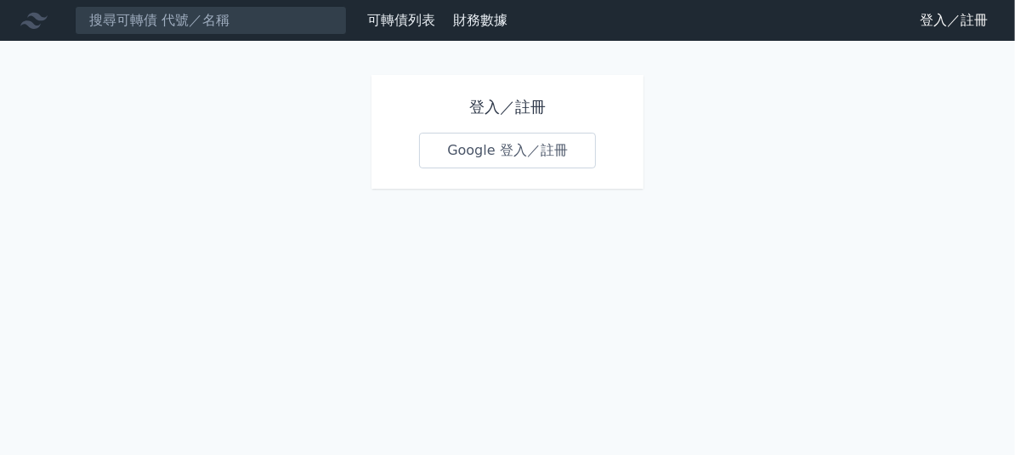
click at [486, 146] on link "Google 登入／註冊" at bounding box center [507, 151] width 177 height 36
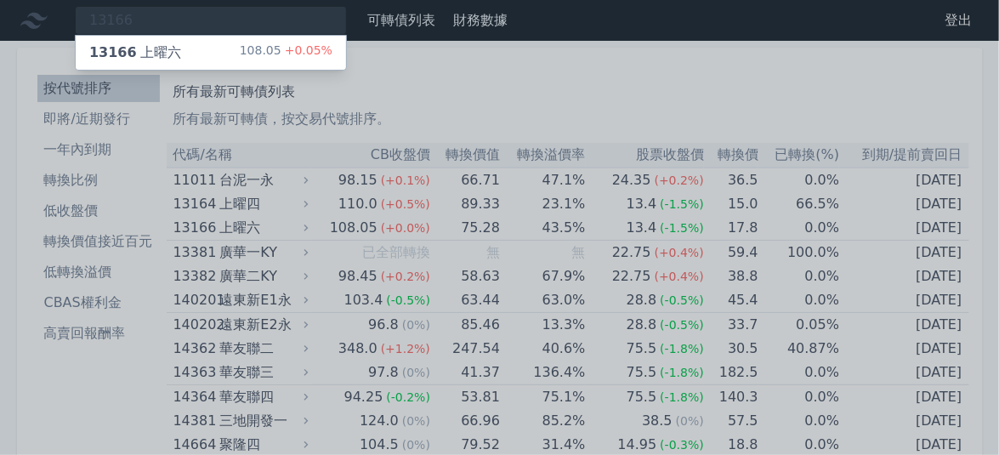
type input "13166"
click at [271, 48] on div "108.05 +0.05%" at bounding box center [286, 53] width 93 height 20
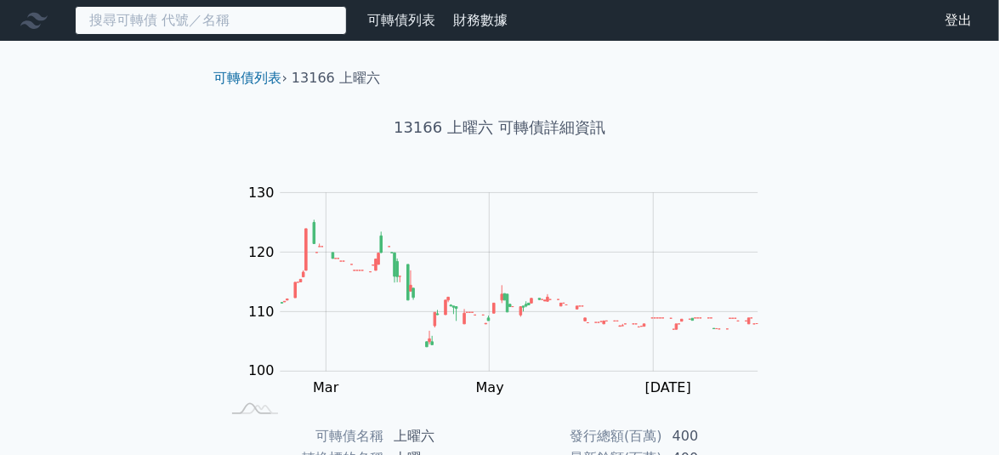
click at [232, 21] on input at bounding box center [211, 20] width 272 height 29
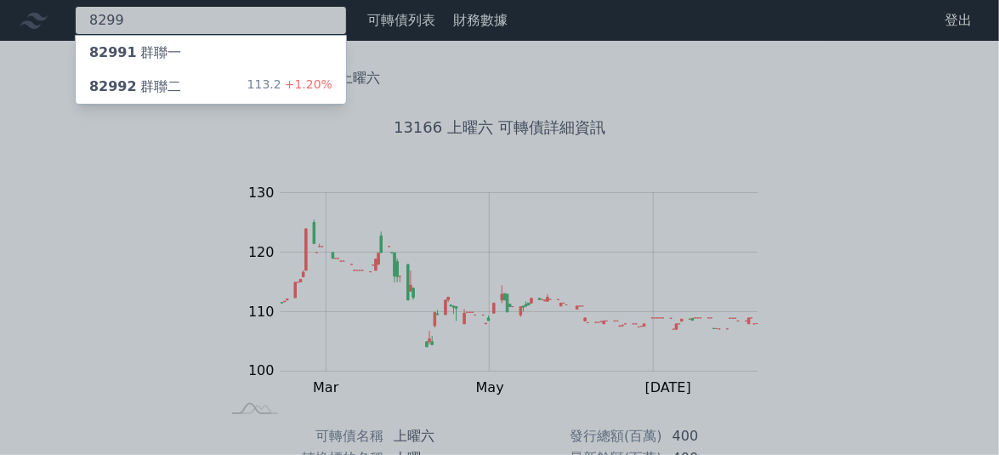
type input "8299"
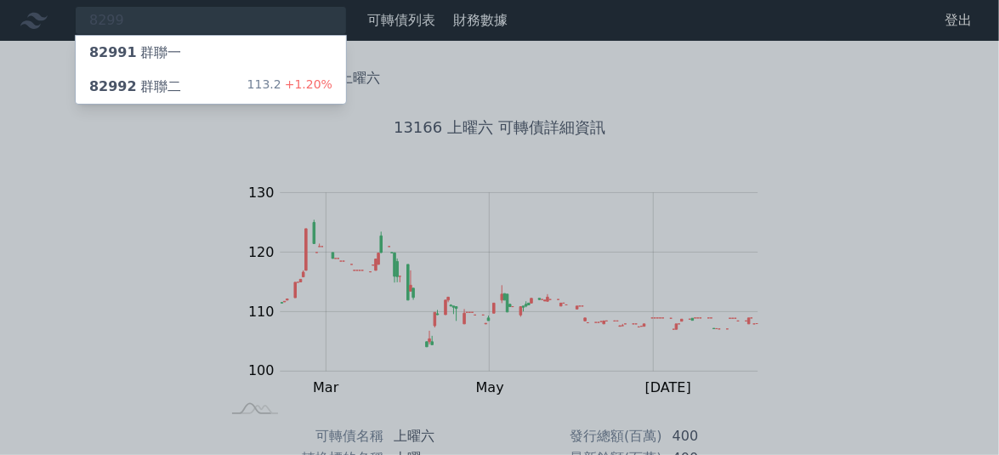
click at [259, 84] on div "113.2 +1.20%" at bounding box center [289, 87] width 85 height 20
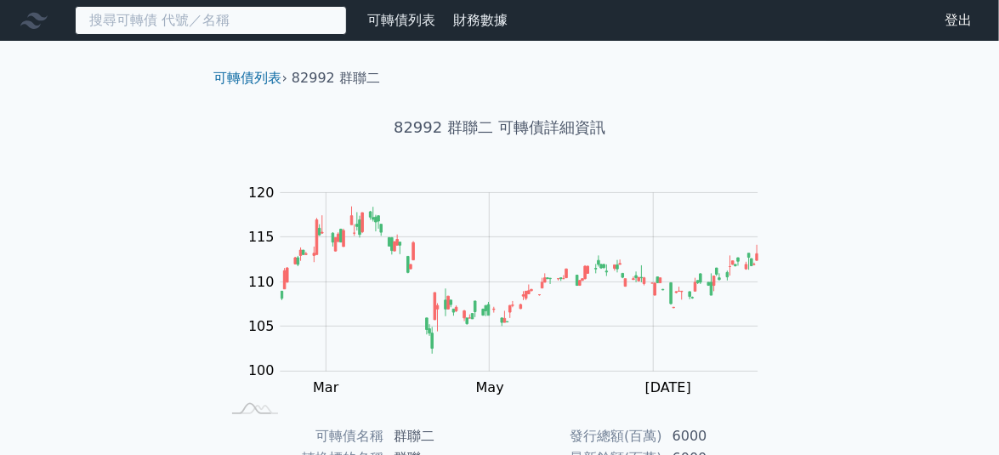
click at [203, 30] on input at bounding box center [211, 20] width 272 height 29
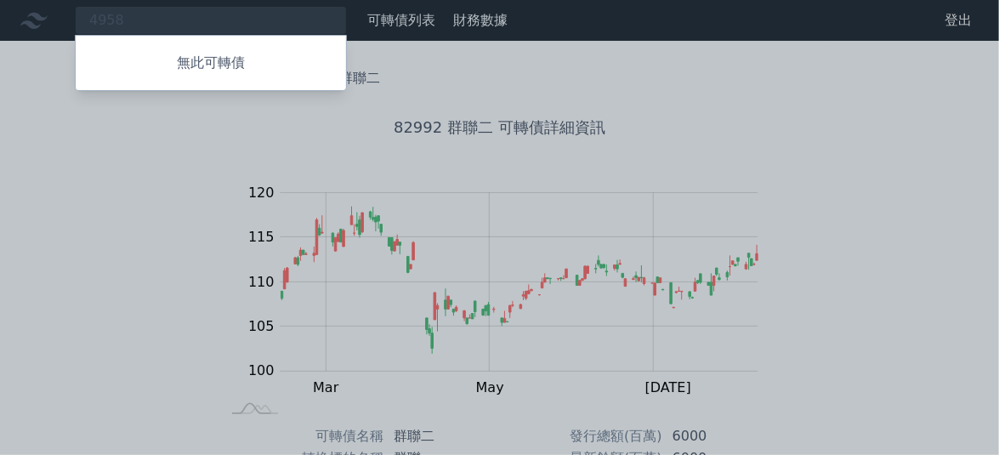
click at [201, 59] on p "無此可轉債" at bounding box center [211, 63] width 270 height 20
click at [135, 23] on div at bounding box center [499, 227] width 999 height 455
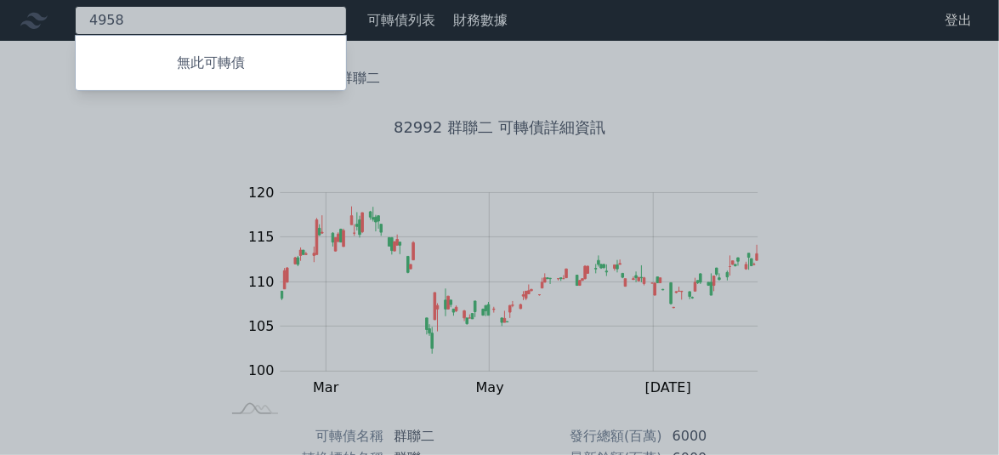
click at [135, 23] on div "4958 無此可轉債" at bounding box center [211, 20] width 272 height 29
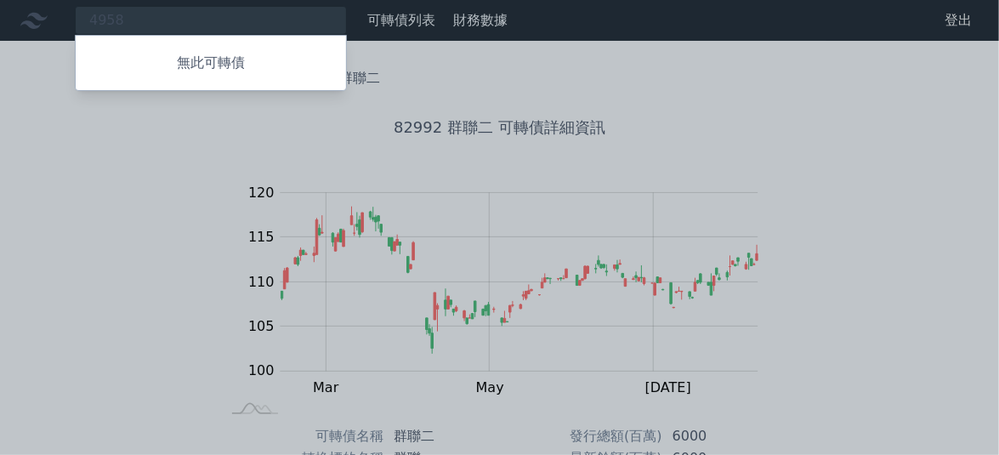
click at [202, 20] on div at bounding box center [499, 227] width 999 height 455
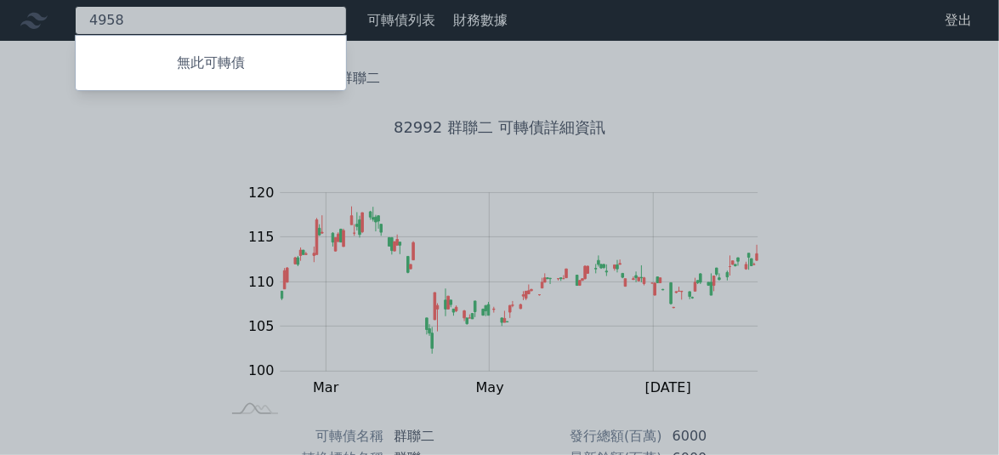
click at [218, 9] on div "4958 無此可轉債" at bounding box center [211, 20] width 272 height 29
type input "4"
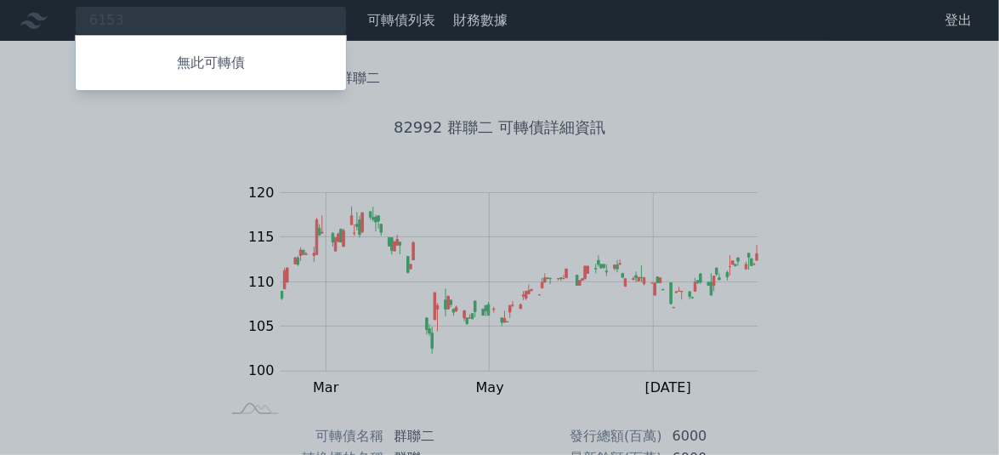
drag, startPoint x: 145, startPoint y: 10, endPoint x: 65, endPoint y: 12, distance: 80.0
click at [65, 12] on div at bounding box center [499, 227] width 999 height 455
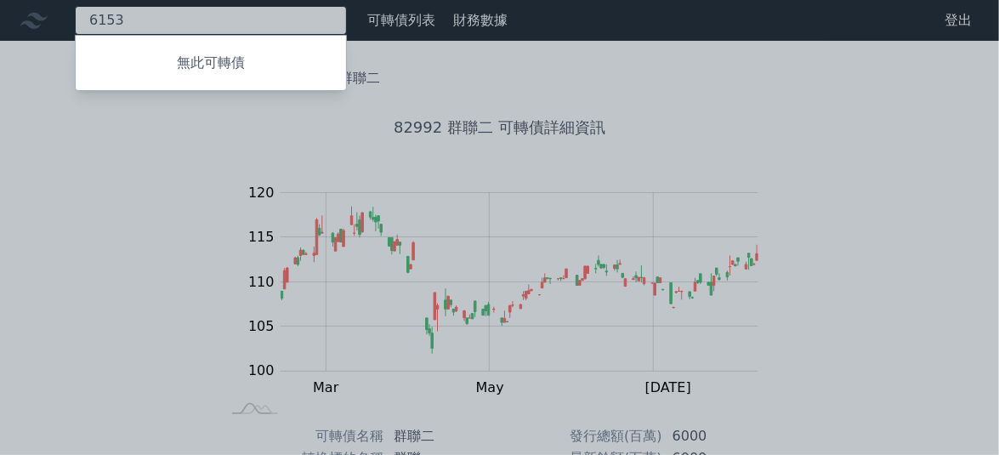
click at [129, 15] on div "6153 無此可轉債" at bounding box center [211, 20] width 272 height 29
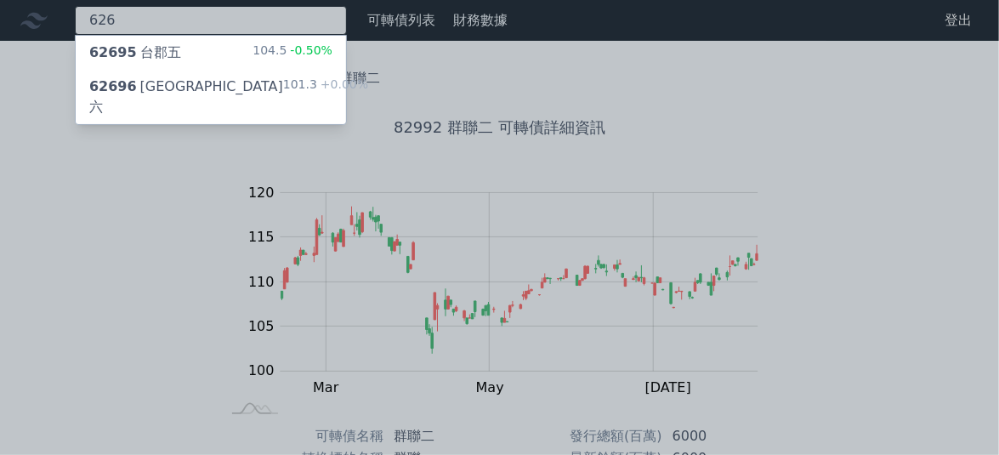
type input "626"
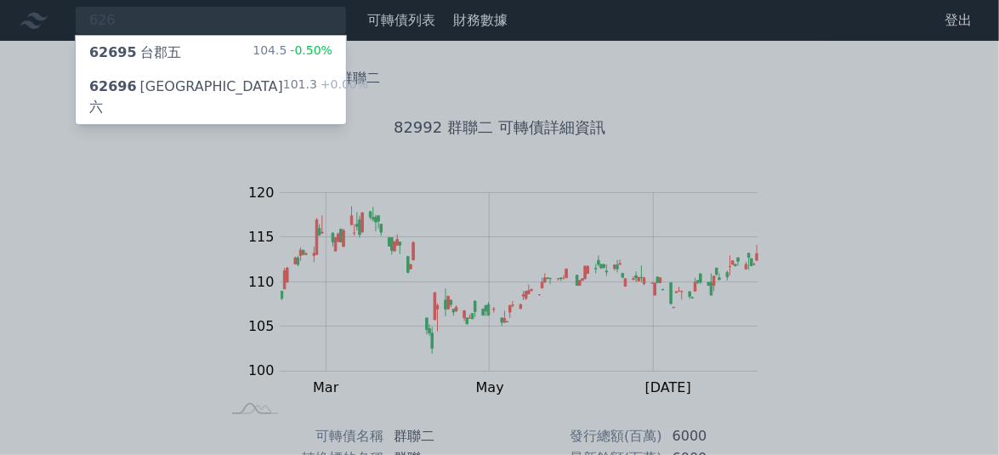
click at [162, 88] on div "62696 [GEOGRAPHIC_DATA]六" at bounding box center [186, 97] width 194 height 41
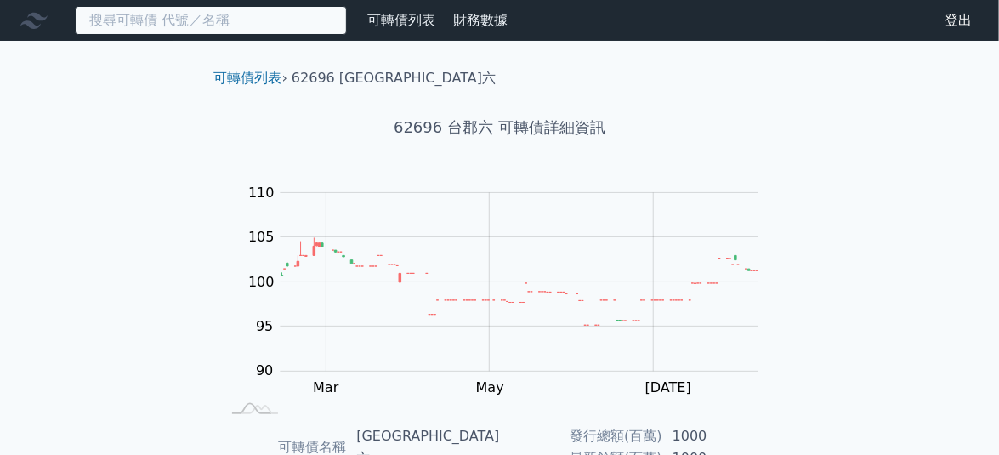
click at [230, 24] on input at bounding box center [211, 20] width 272 height 29
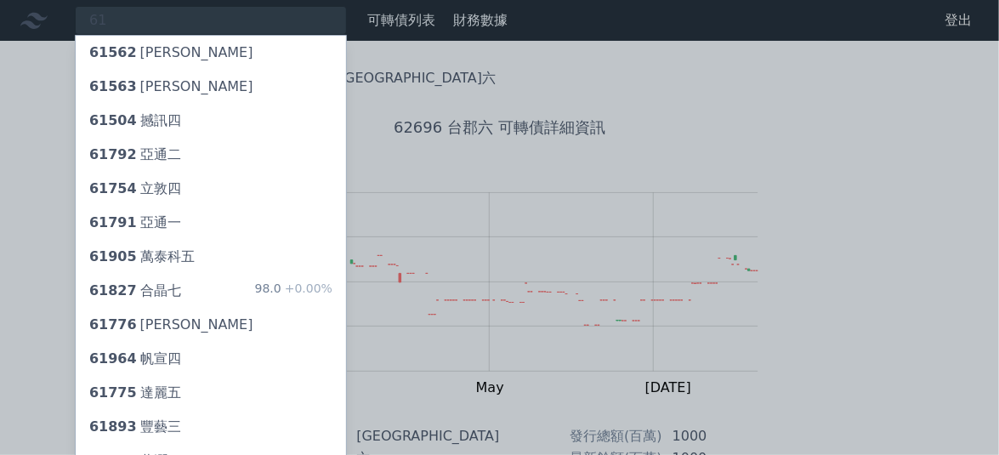
click at [739, 145] on div at bounding box center [499, 227] width 999 height 455
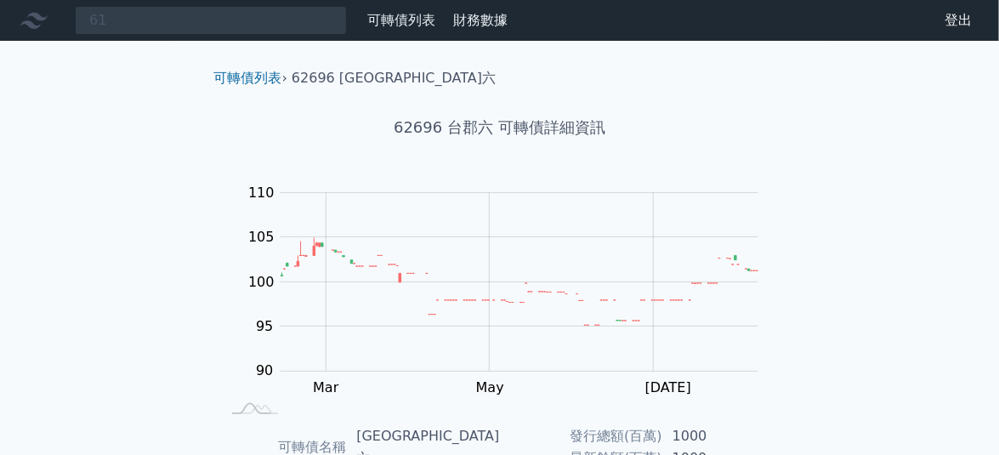
drag, startPoint x: 279, startPoint y: 0, endPoint x: 901, endPoint y: 219, distance: 659.8
click at [901, 219] on div "61 61562 [PERSON_NAME] 61563 [PERSON_NAME] 61504 撼訊四 61792 亞通二 61754 立敦四 61791 …" at bounding box center [499, 427] width 999 height 854
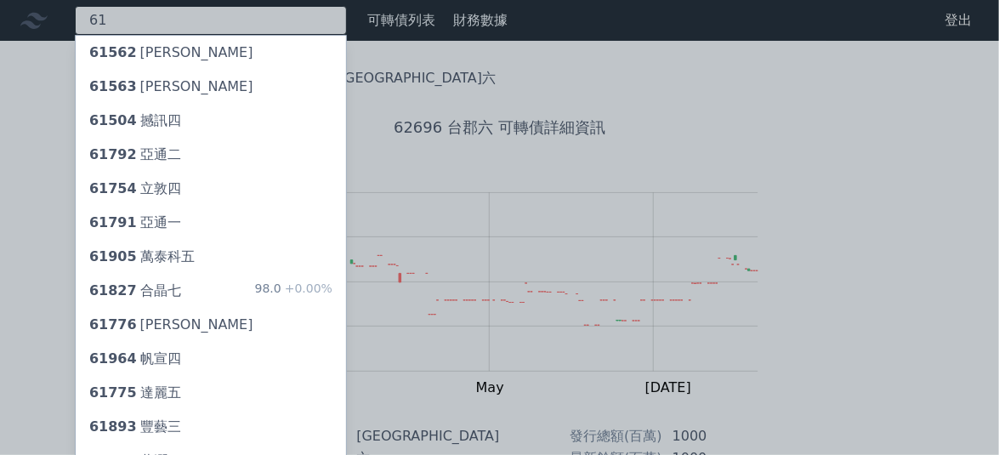
click at [195, 26] on div "61 61562 [PERSON_NAME] 61563 [PERSON_NAME] 61504 撼訊四 61792 亞通二 61754 立敦四 61791 …" at bounding box center [211, 20] width 272 height 29
type input "6"
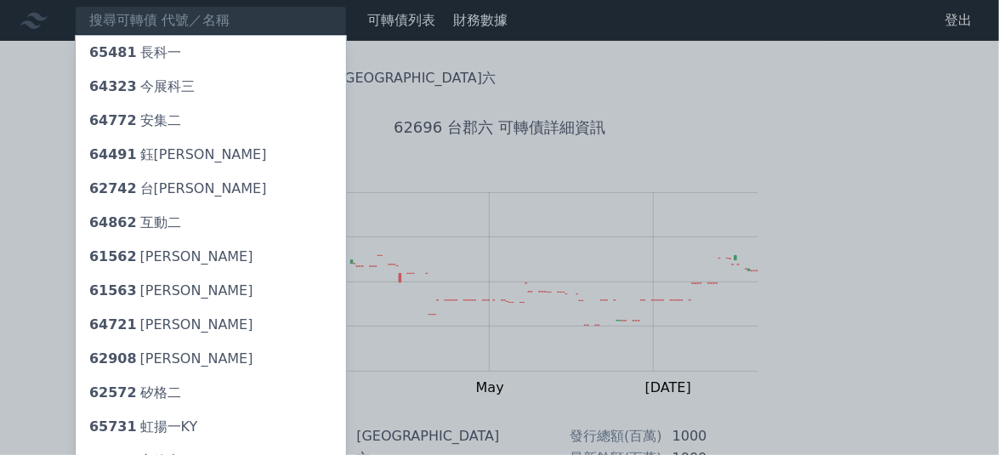
click at [145, 29] on div at bounding box center [499, 227] width 999 height 455
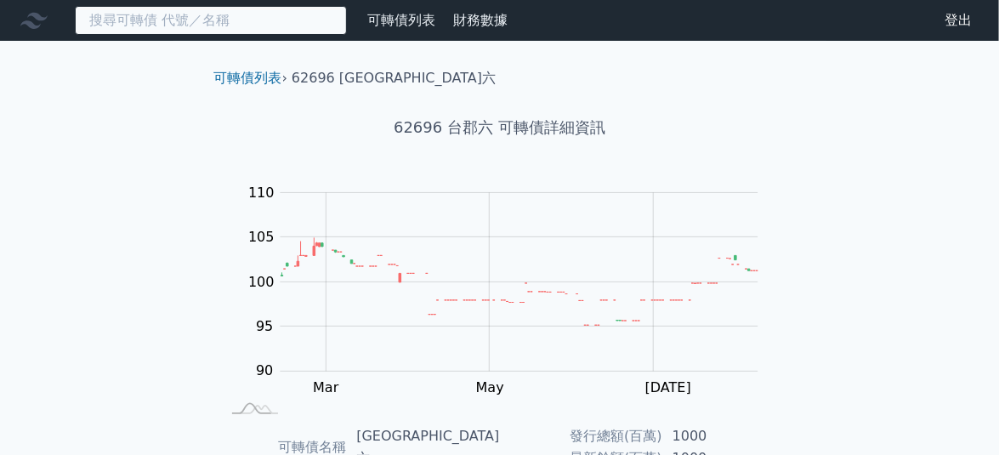
click at [145, 29] on input at bounding box center [211, 20] width 272 height 29
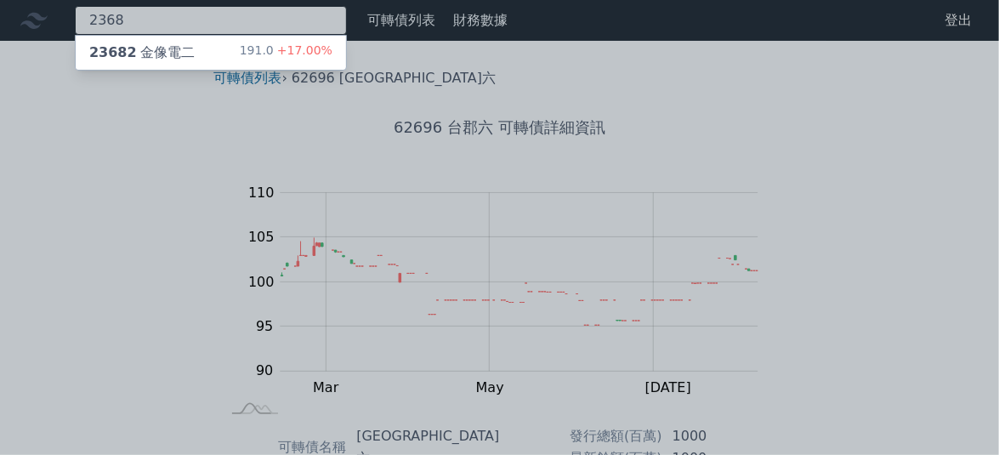
type input "2368"
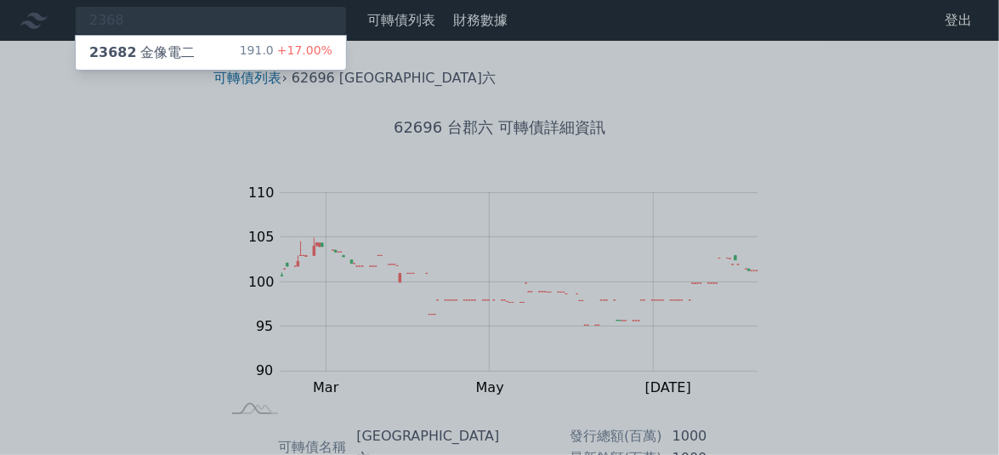
click at [133, 50] on div "23682 金像電二" at bounding box center [141, 53] width 105 height 20
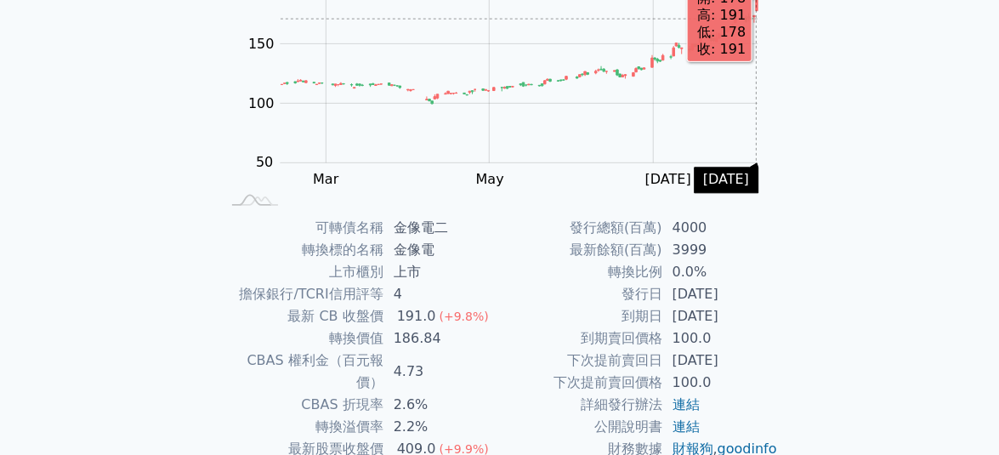
scroll to position [212, 0]
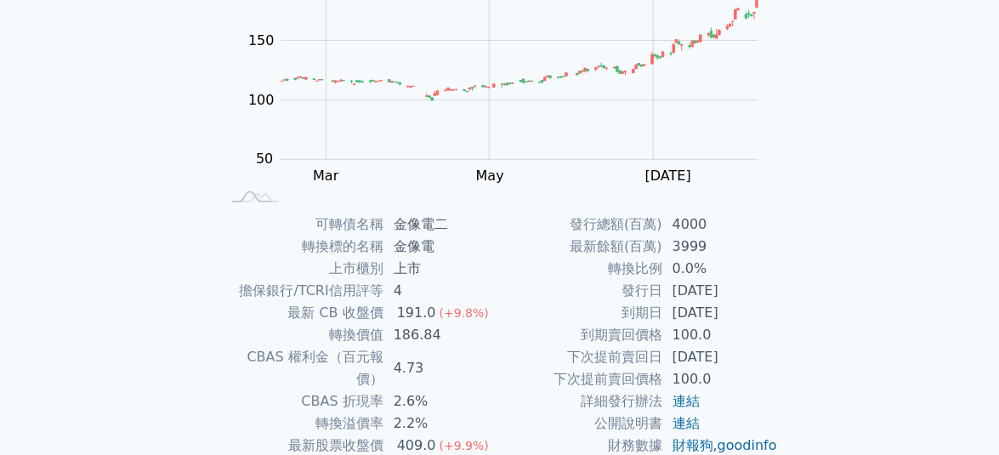
click at [813, 276] on div "可轉債列表 › 23682 金像電二 23682 金像電二 可轉債詳細資訊 Zoom Out 100 40 60 80 100 250 200 150 50 …" at bounding box center [499, 213] width 653 height 769
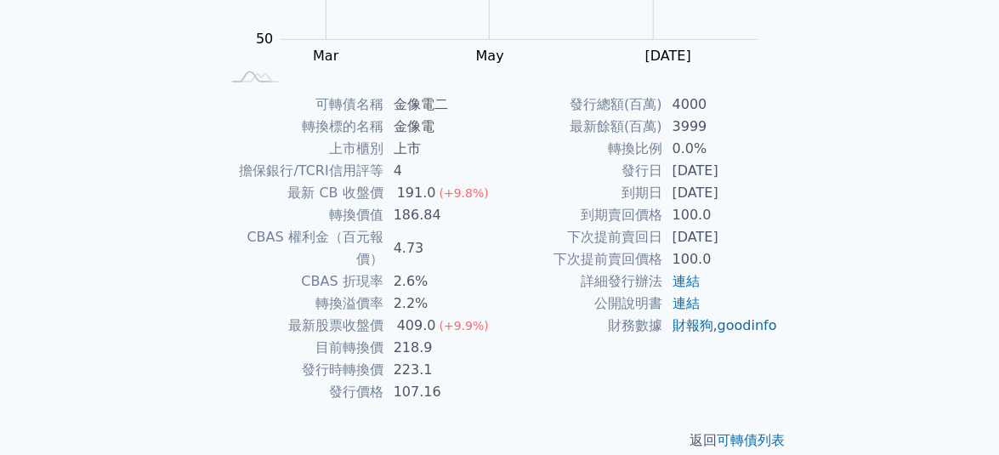
scroll to position [0, 0]
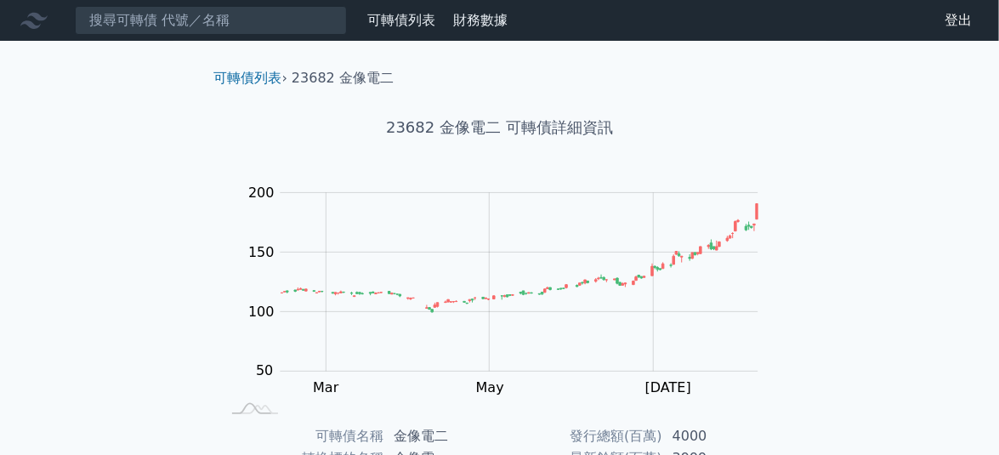
click at [153, 142] on div "可轉債列表 財務數據 可轉債列表 財務數據 登出 登出 可轉債列表 › 23682 金像電二 23682 金像電二 可轉債詳細資訊 Zoom Out 100 …" at bounding box center [499, 405] width 999 height 810
